Goal: Find specific page/section: Find specific page/section

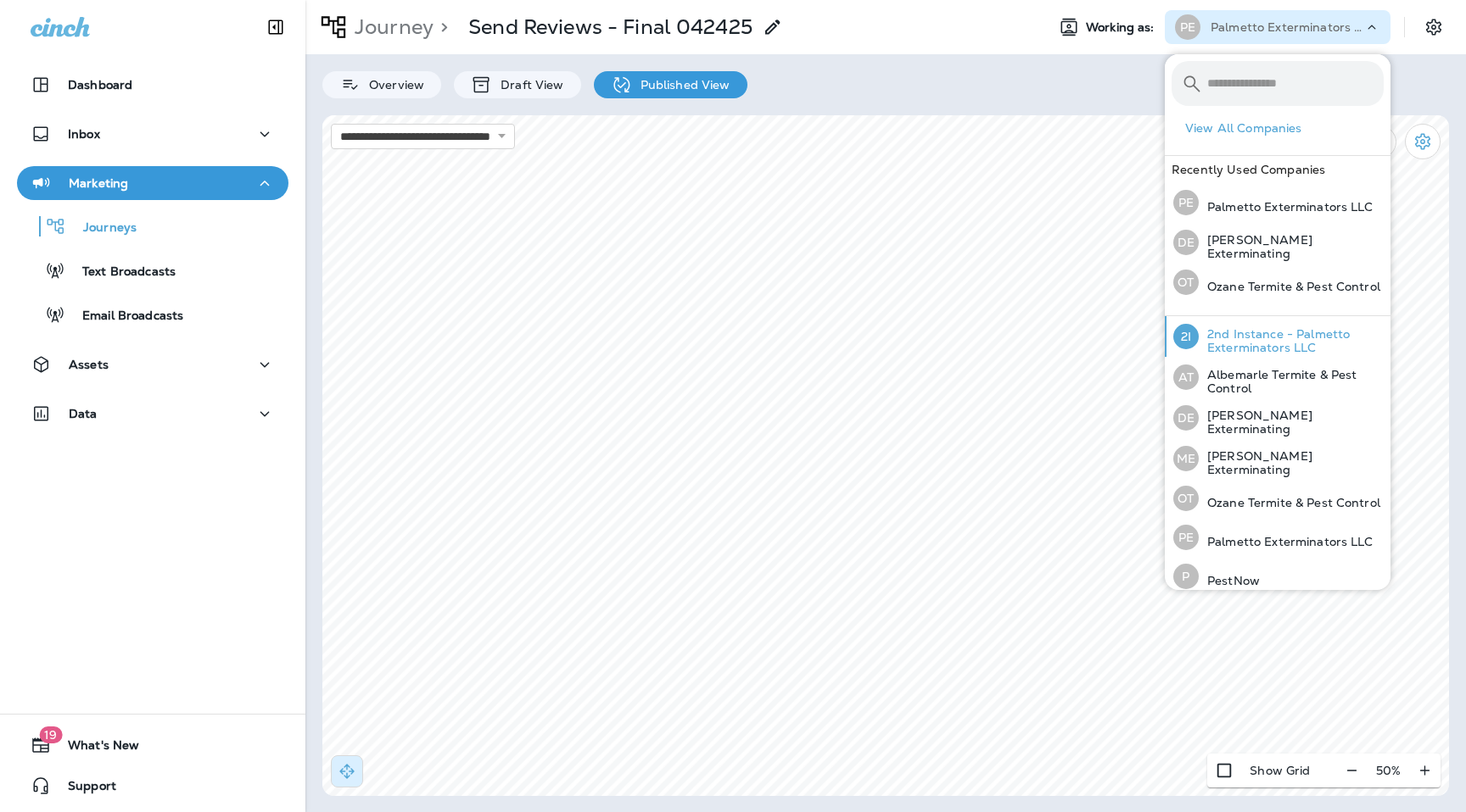
click at [1271, 335] on p "2nd Instance - Palmetto Exterminators LLC" at bounding box center [1291, 340] width 185 height 27
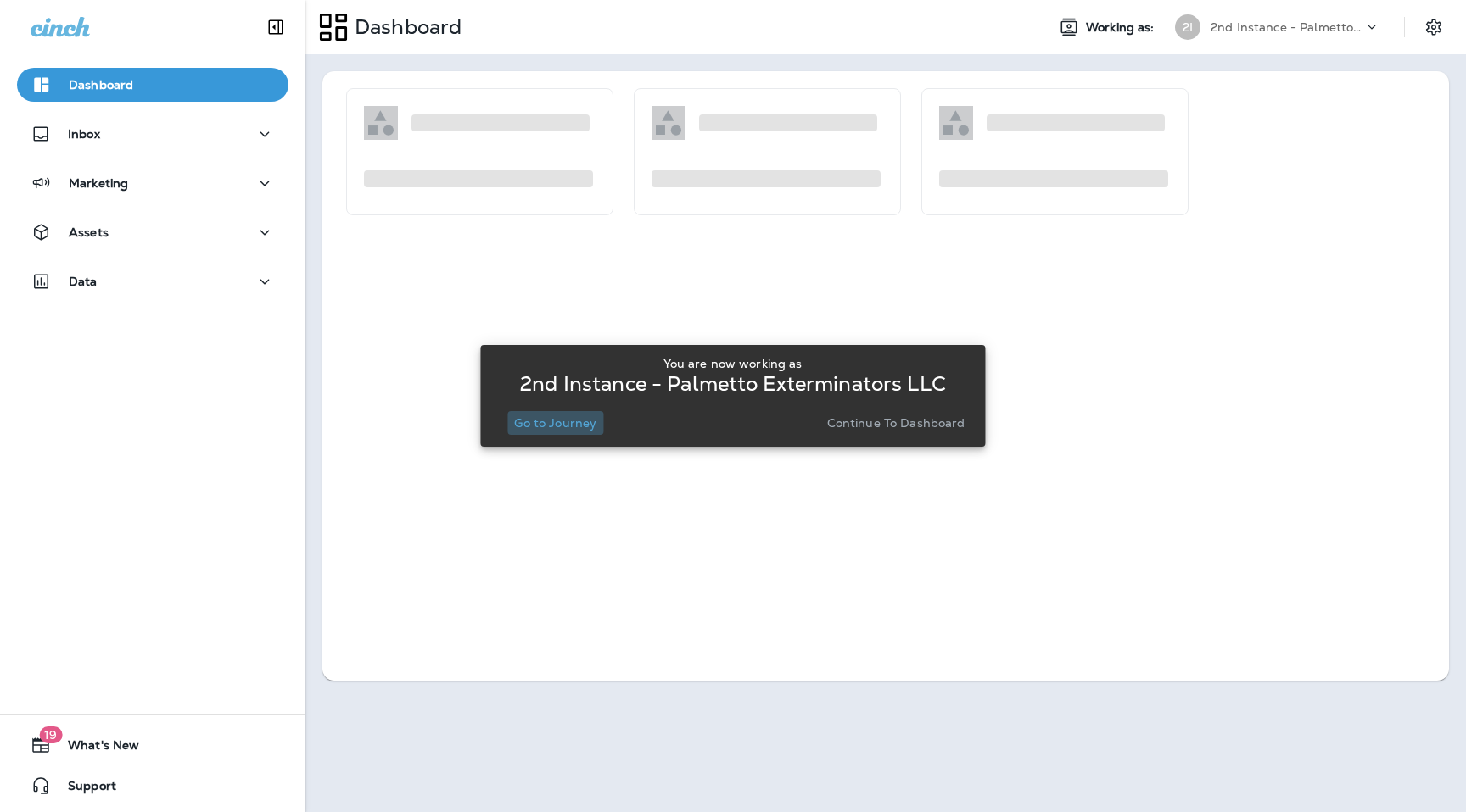
click at [574, 429] on p "Go to Journey" at bounding box center [554, 423] width 82 height 14
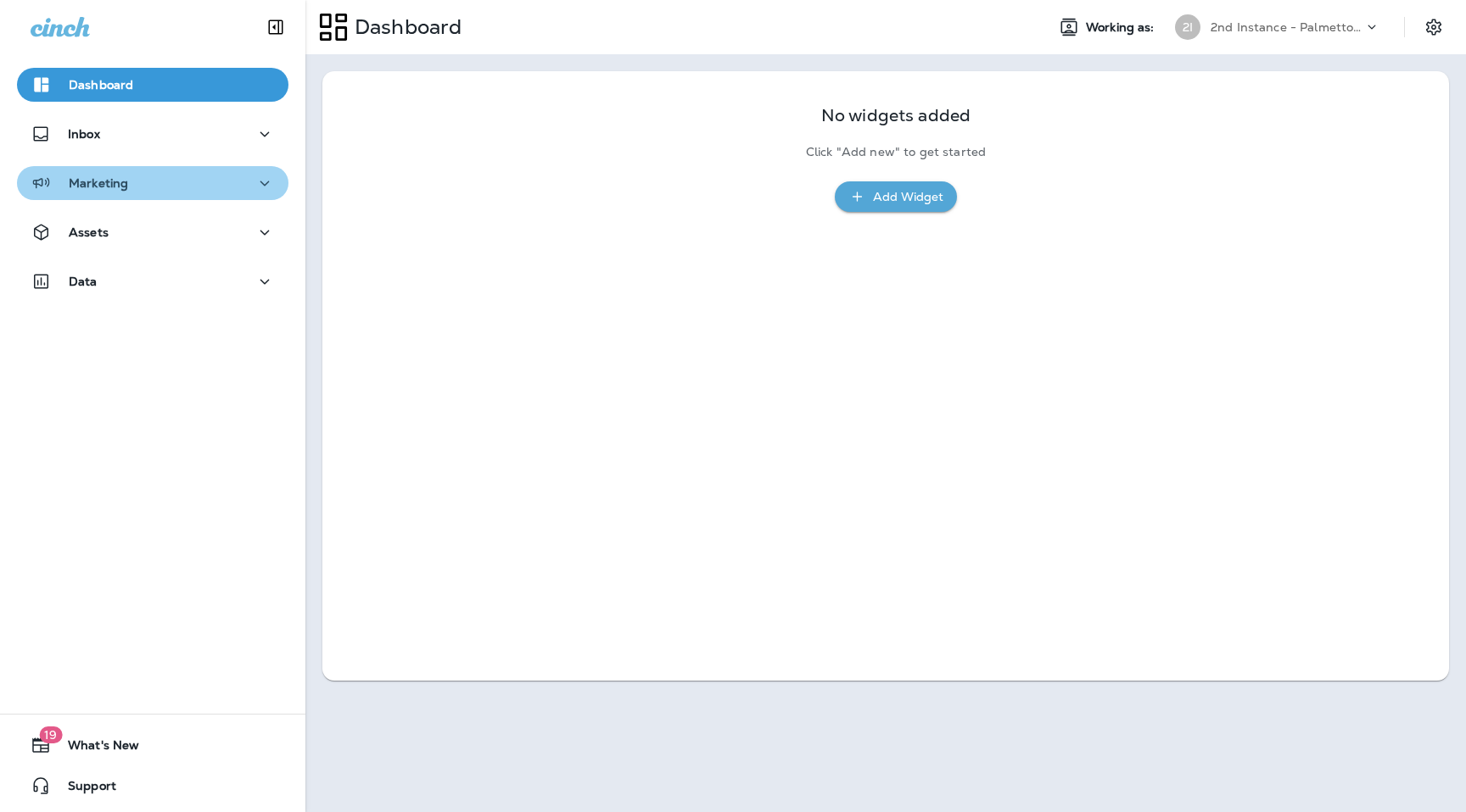
click at [203, 182] on div "Marketing" at bounding box center [152, 183] width 244 height 21
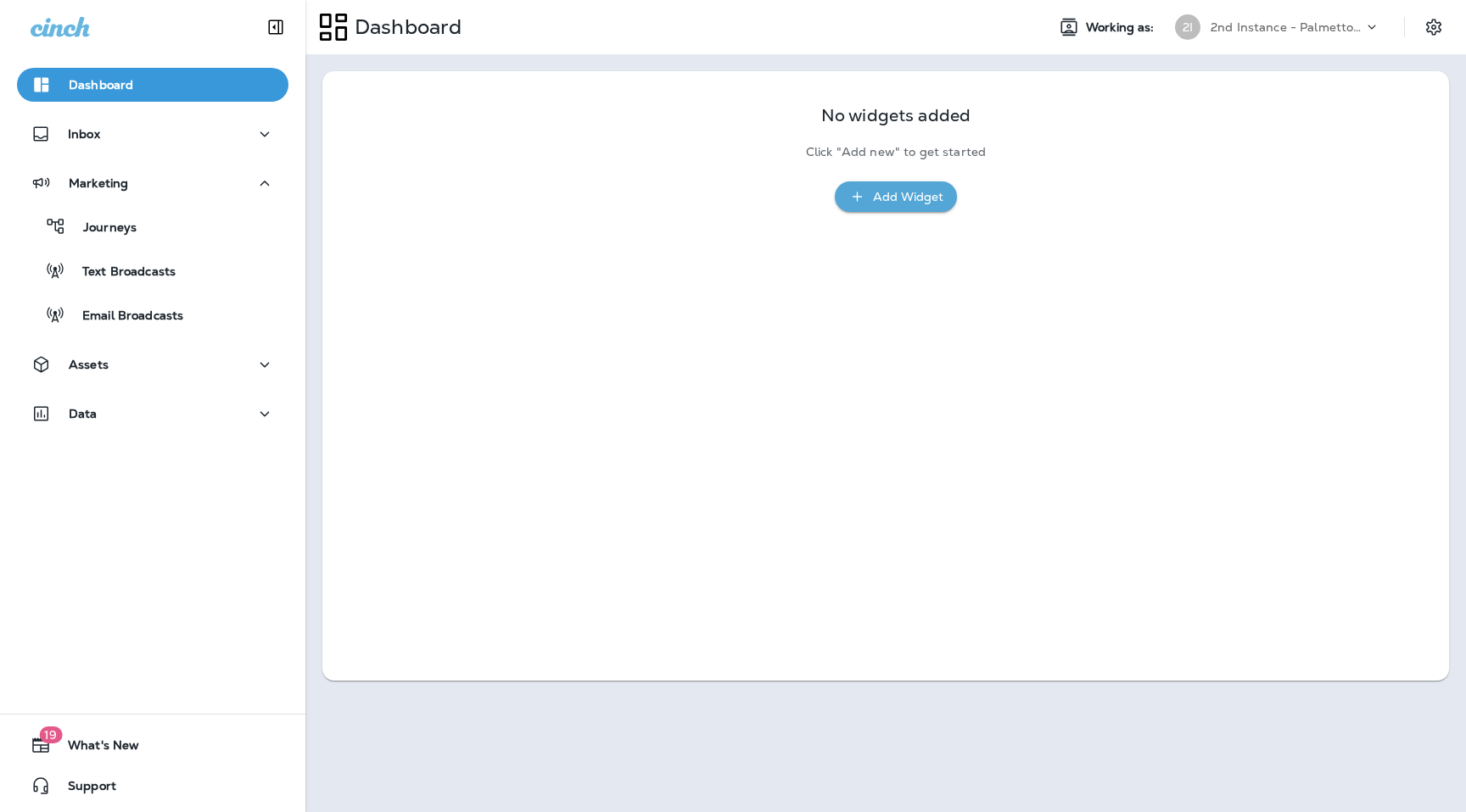
click at [166, 252] on div "Journeys Text Broadcasts Email Broadcasts" at bounding box center [152, 266] width 271 height 133
click at [156, 239] on div "Journeys" at bounding box center [153, 227] width 258 height 26
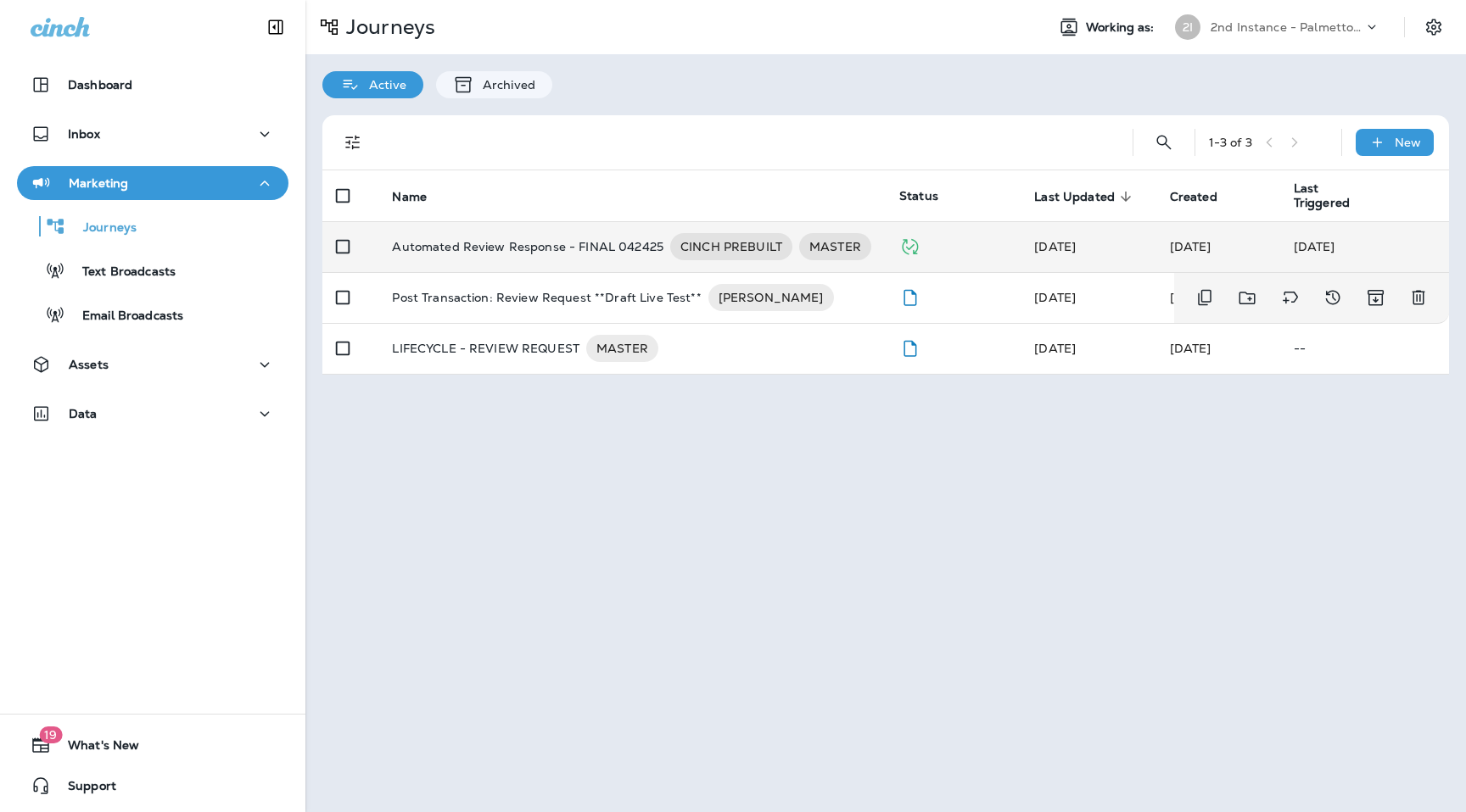
click at [563, 247] on p "Automated Review Response - FINAL 042425" at bounding box center [527, 246] width 271 height 27
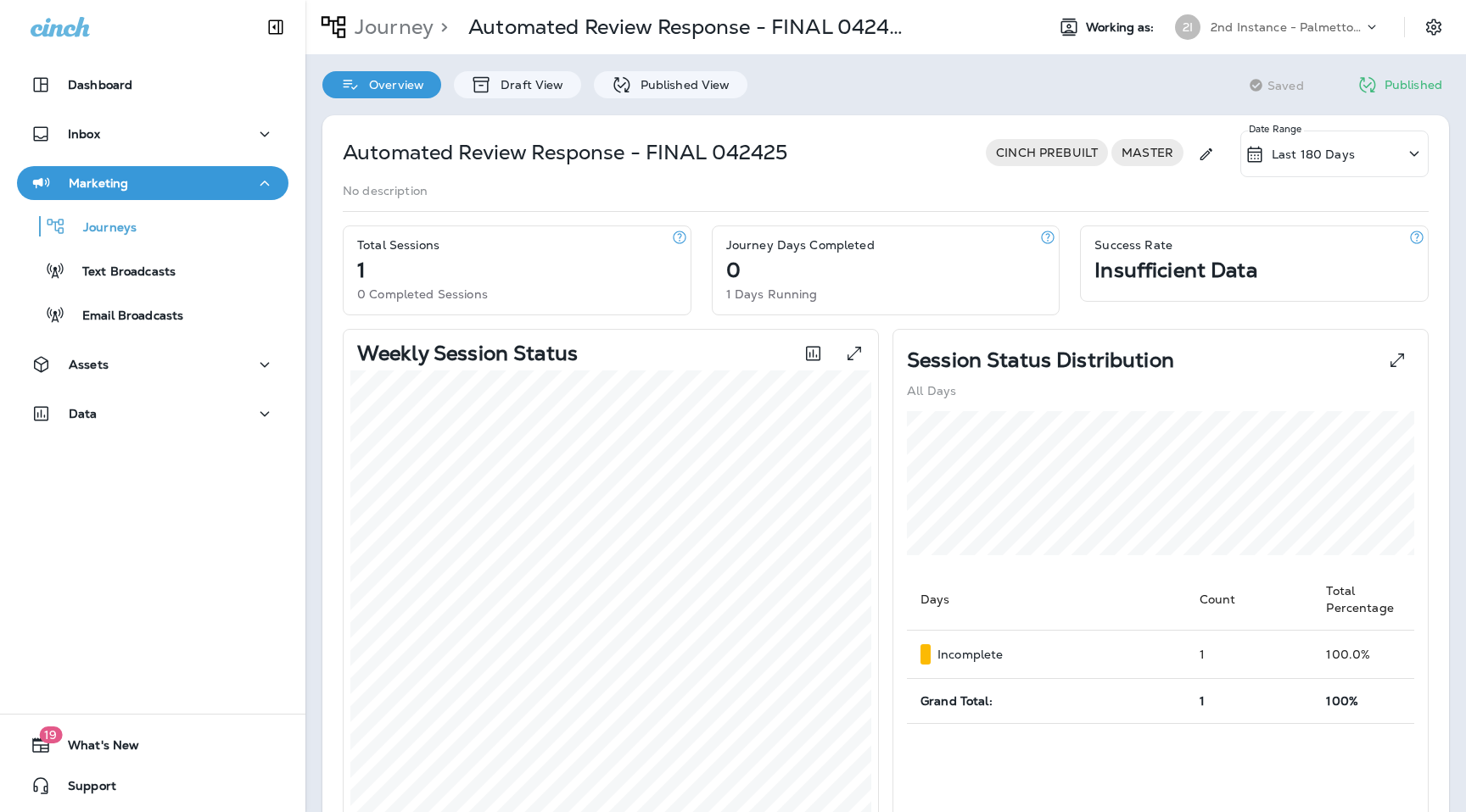
click at [694, 64] on div "Overview Draft View Published View" at bounding box center [535, 76] width 459 height 44
click at [686, 72] on div "Published View" at bounding box center [670, 84] width 154 height 27
